Goal: Find contact information: Find contact information

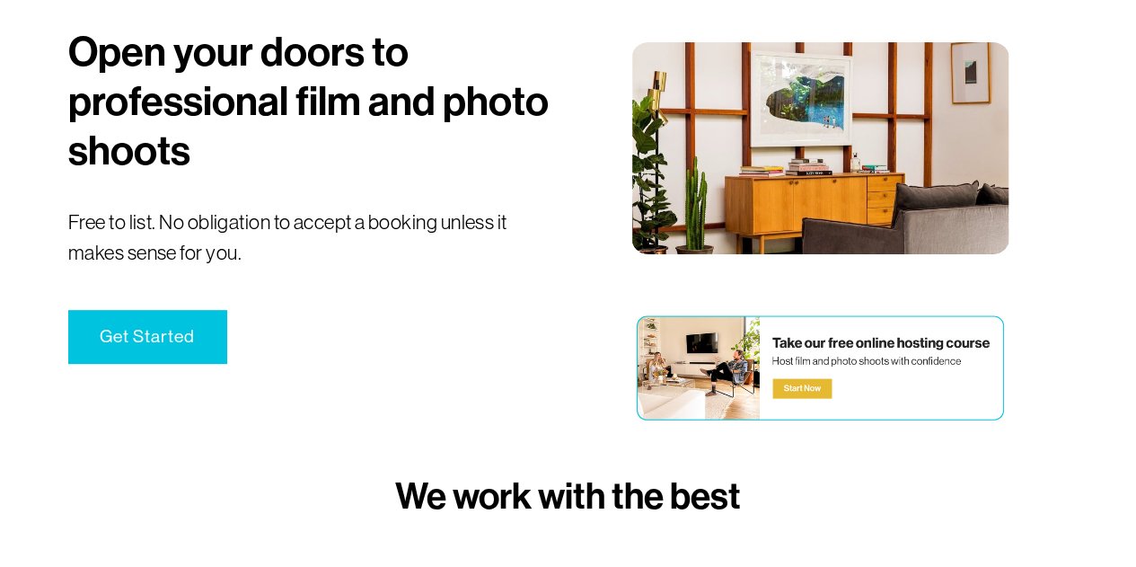
click at [140, 333] on link "Get Started" at bounding box center [147, 336] width 158 height 53
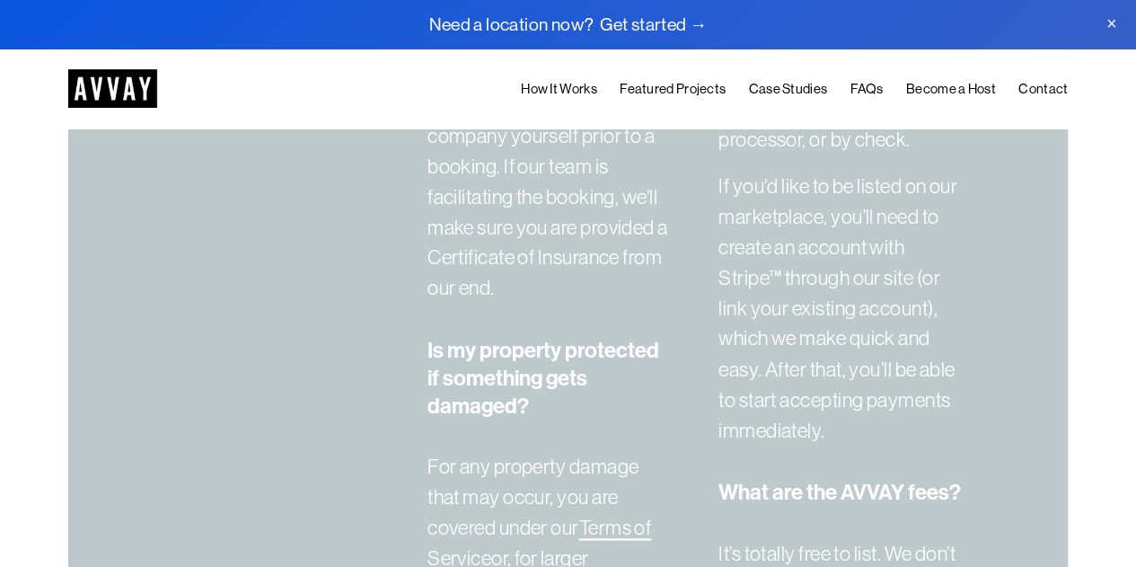
scroll to position [4757, 0]
click at [947, 82] on link "Become a Host" at bounding box center [951, 89] width 90 height 22
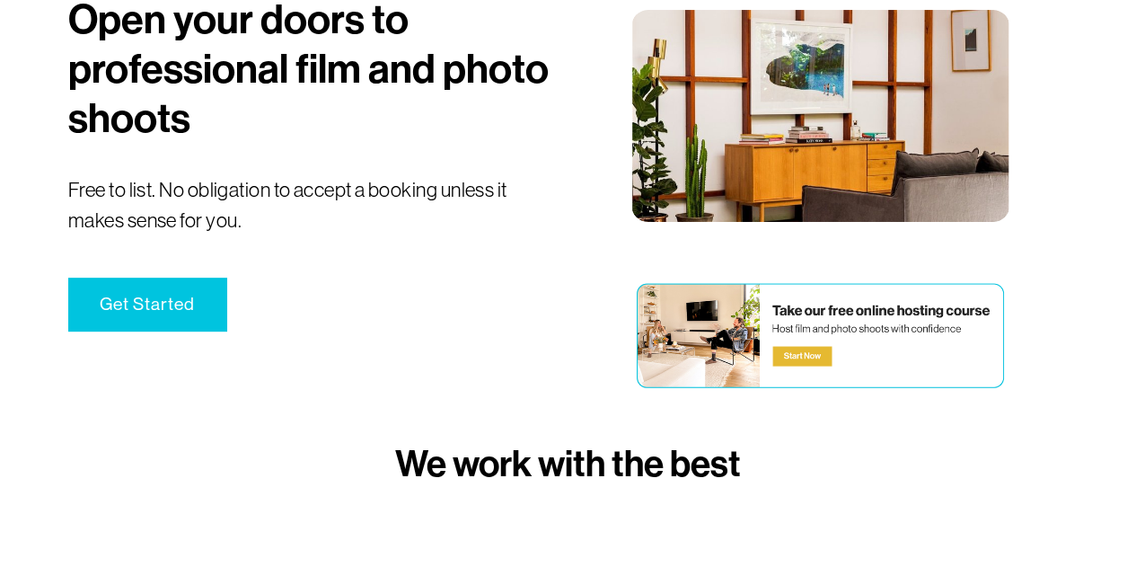
scroll to position [203, 0]
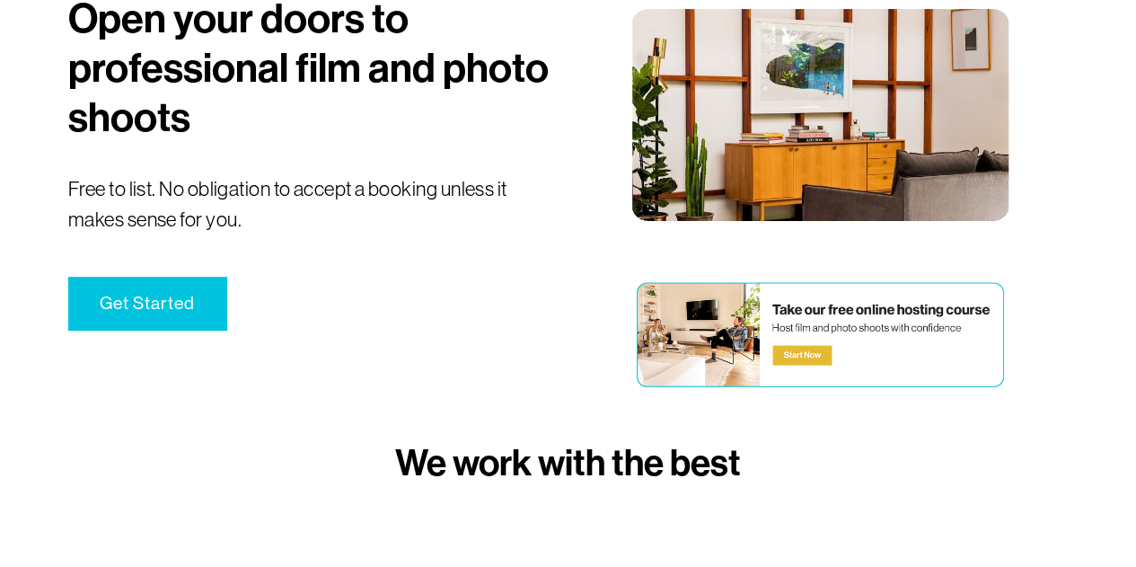
click at [140, 306] on link "Get Started" at bounding box center [147, 303] width 158 height 53
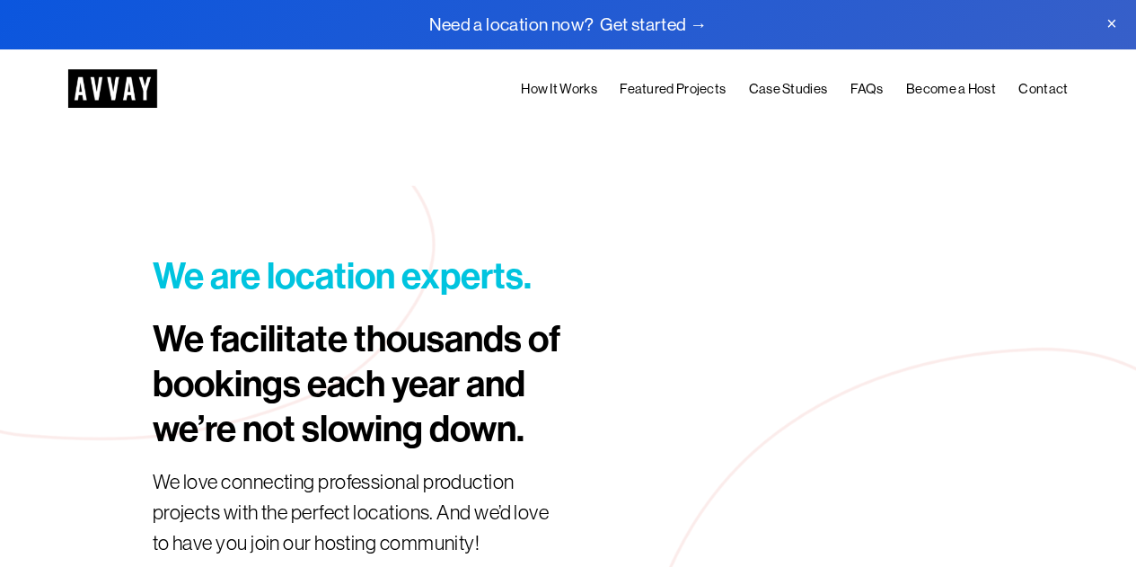
scroll to position [2520, 0]
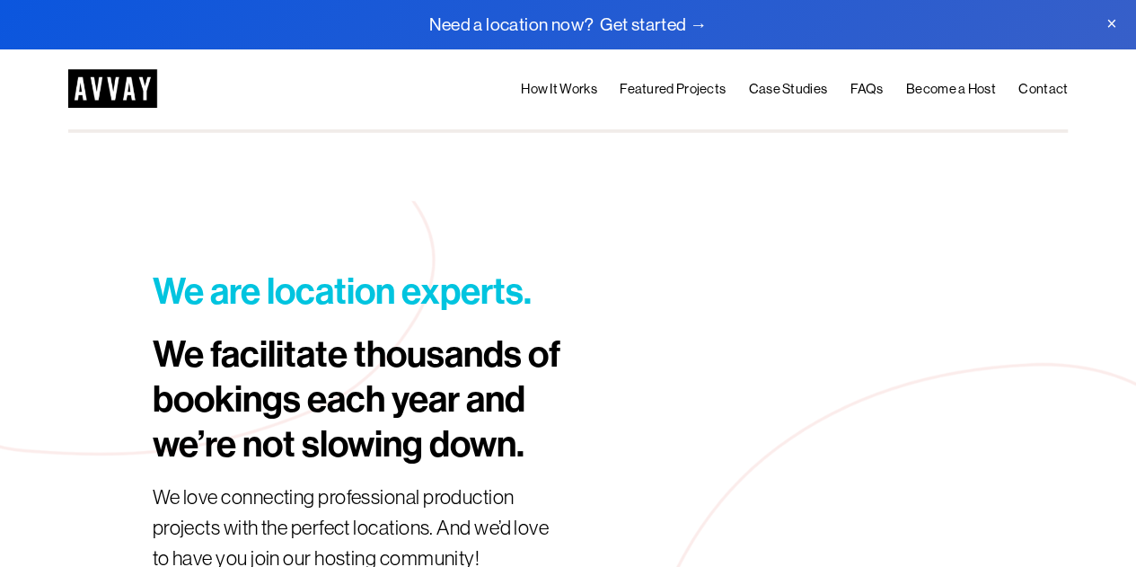
click at [974, 84] on link "Become a Host" at bounding box center [951, 89] width 90 height 22
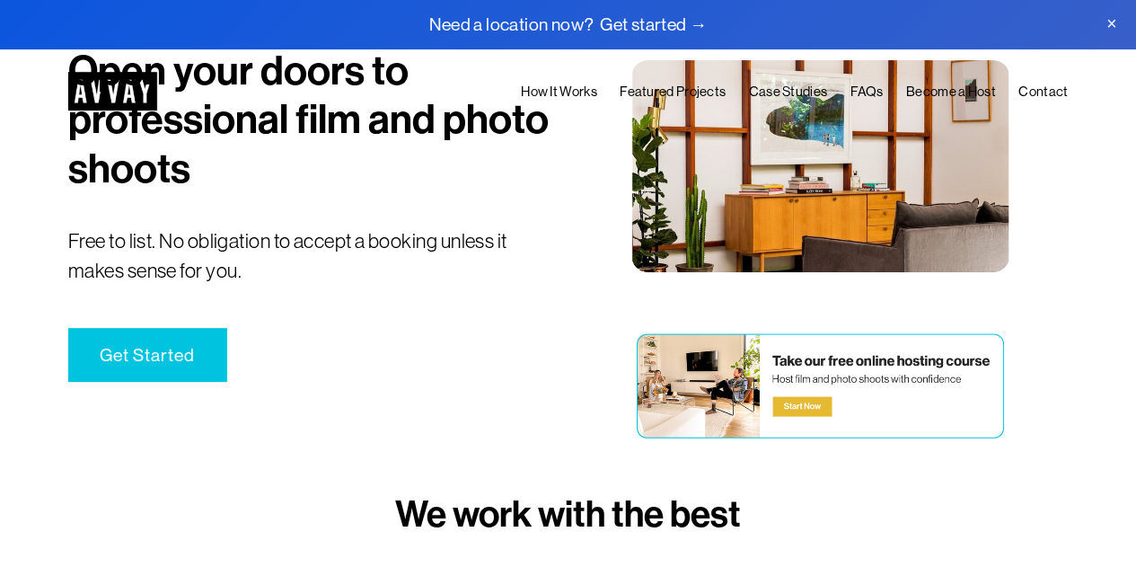
scroll to position [172, 0]
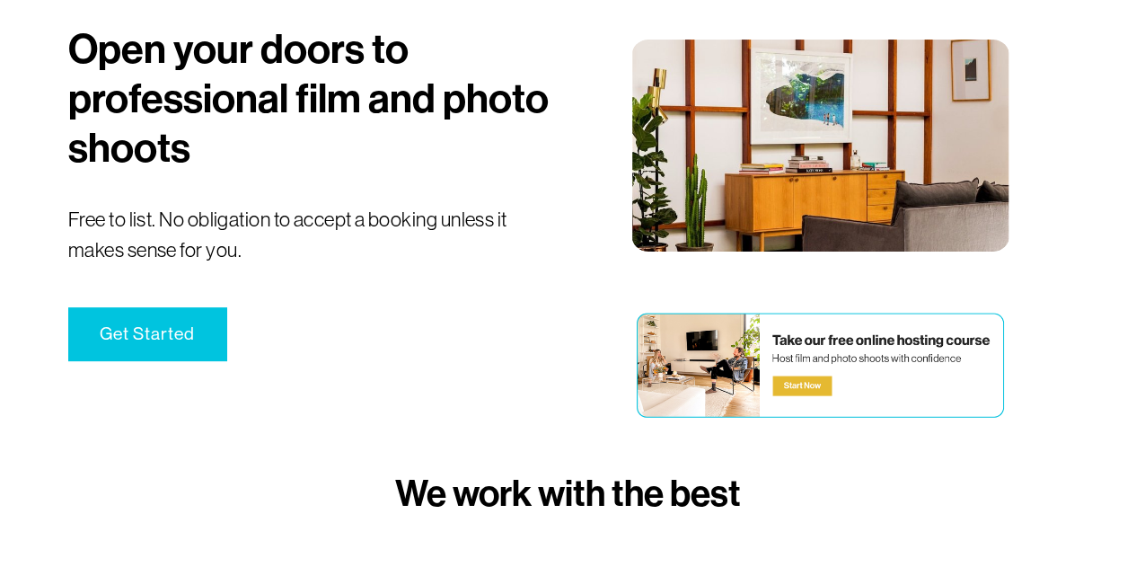
click at [177, 340] on link "Get Started" at bounding box center [147, 333] width 158 height 53
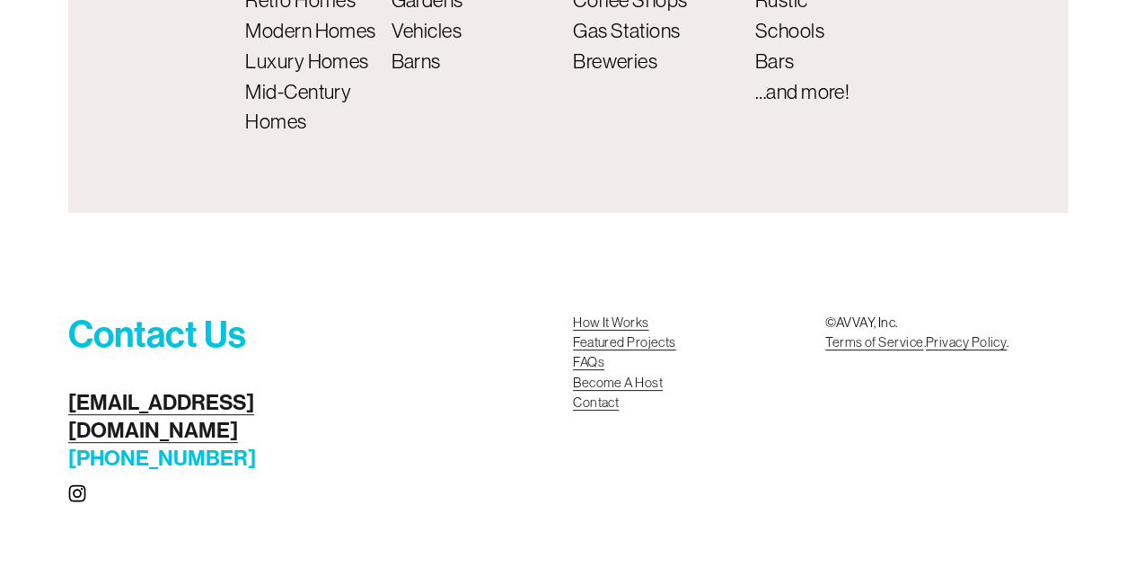
scroll to position [6940, 0]
drag, startPoint x: 305, startPoint y: 437, endPoint x: 219, endPoint y: 434, distance: 85.4
click at [219, 434] on div "Contact Us scouting@avvay.com (800) 209-0615 How It Works Featured Projects FAQ…" at bounding box center [568, 424] width 1136 height 286
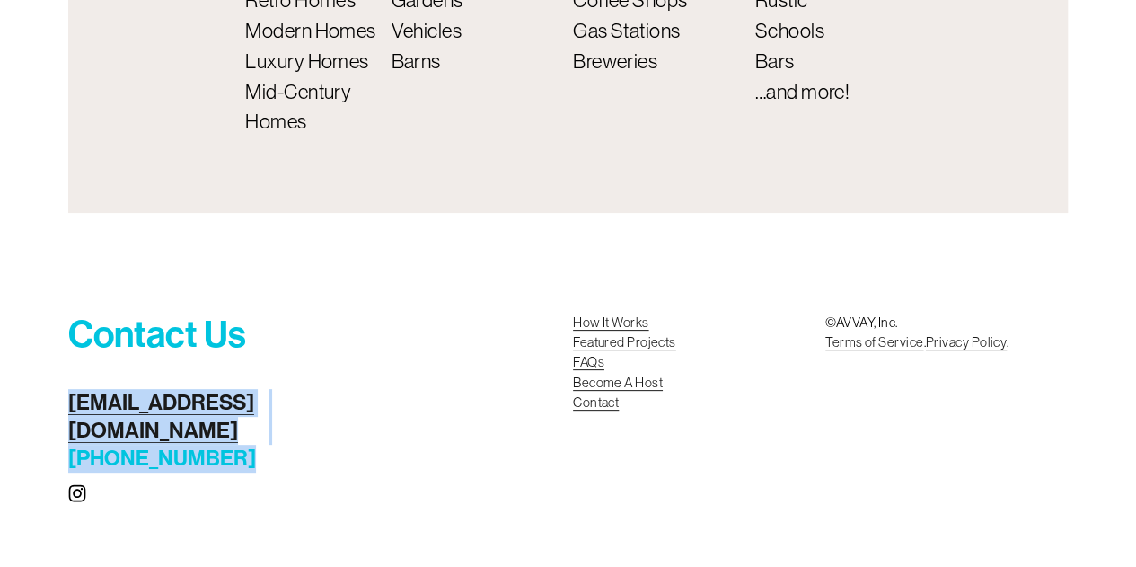
drag, startPoint x: 239, startPoint y: 465, endPoint x: 22, endPoint y: 416, distance: 222.9
click at [22, 416] on div "Contact Us scouting@avvay.com (800) 209-0615 How It Works Featured Projects FAQ…" at bounding box center [568, 424] width 1136 height 286
copy h4 "scouting@avvay.com (800) 209-0615"
